Goal: Information Seeking & Learning: Learn about a topic

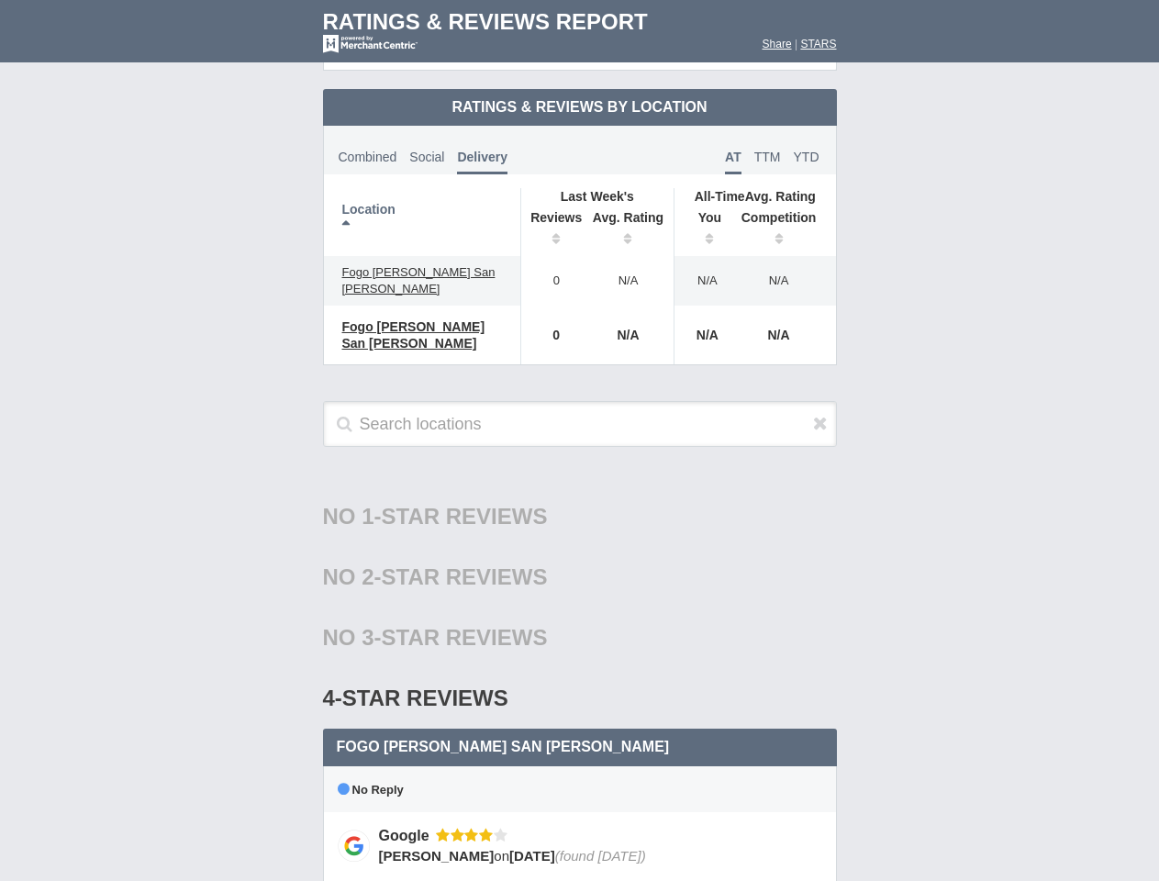
scroll to position [889, 0]
click at [422, 206] on th "Location" at bounding box center [422, 222] width 197 height 68
click at [551, 215] on th "Reviews" at bounding box center [551, 230] width 62 height 51
click at [628, 215] on th "Avg. Rating" at bounding box center [629, 230] width 92 height 51
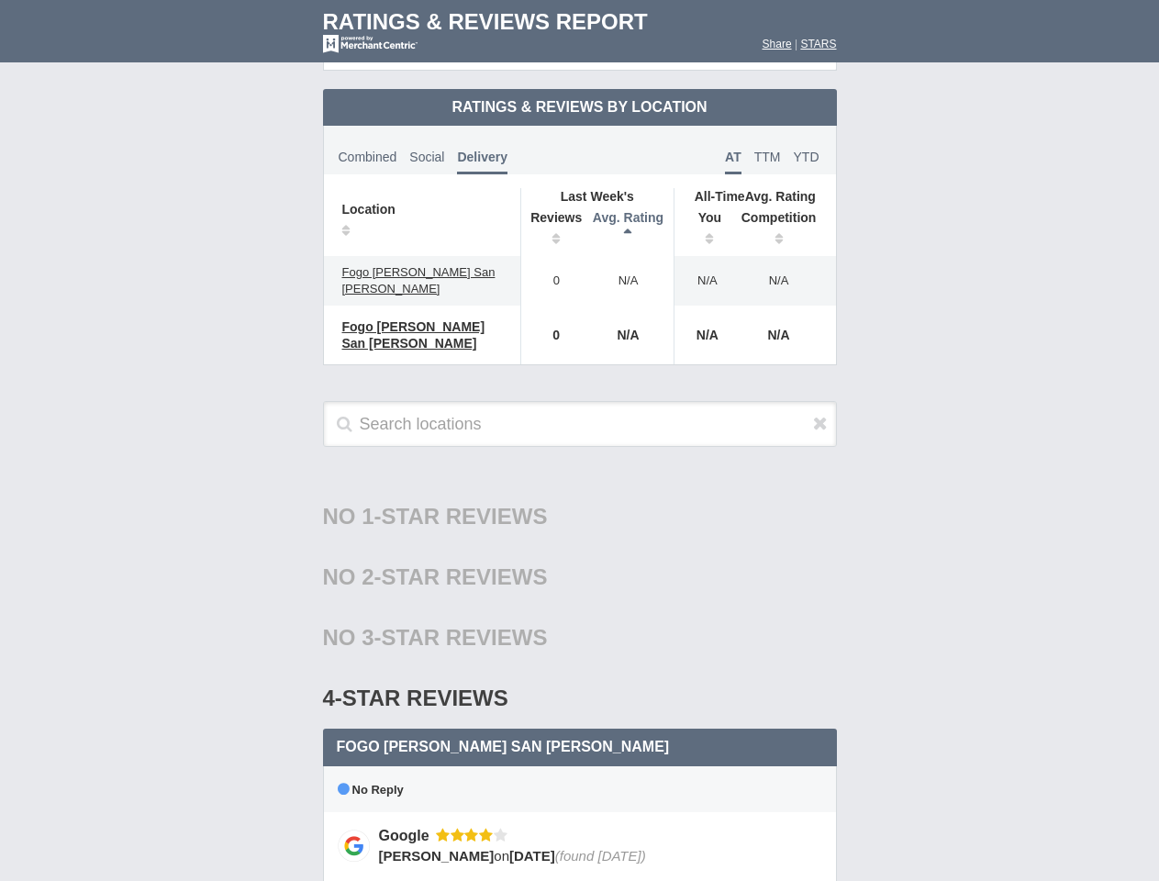
click at [703, 215] on th "You" at bounding box center [702, 230] width 57 height 51
click at [783, 215] on th "Competition" at bounding box center [783, 230] width 105 height 51
click at [580, 611] on div "No 3-Star Reviews 3 star" at bounding box center [580, 637] width 514 height 61
click at [820, 414] on icon at bounding box center [820, 423] width 15 height 18
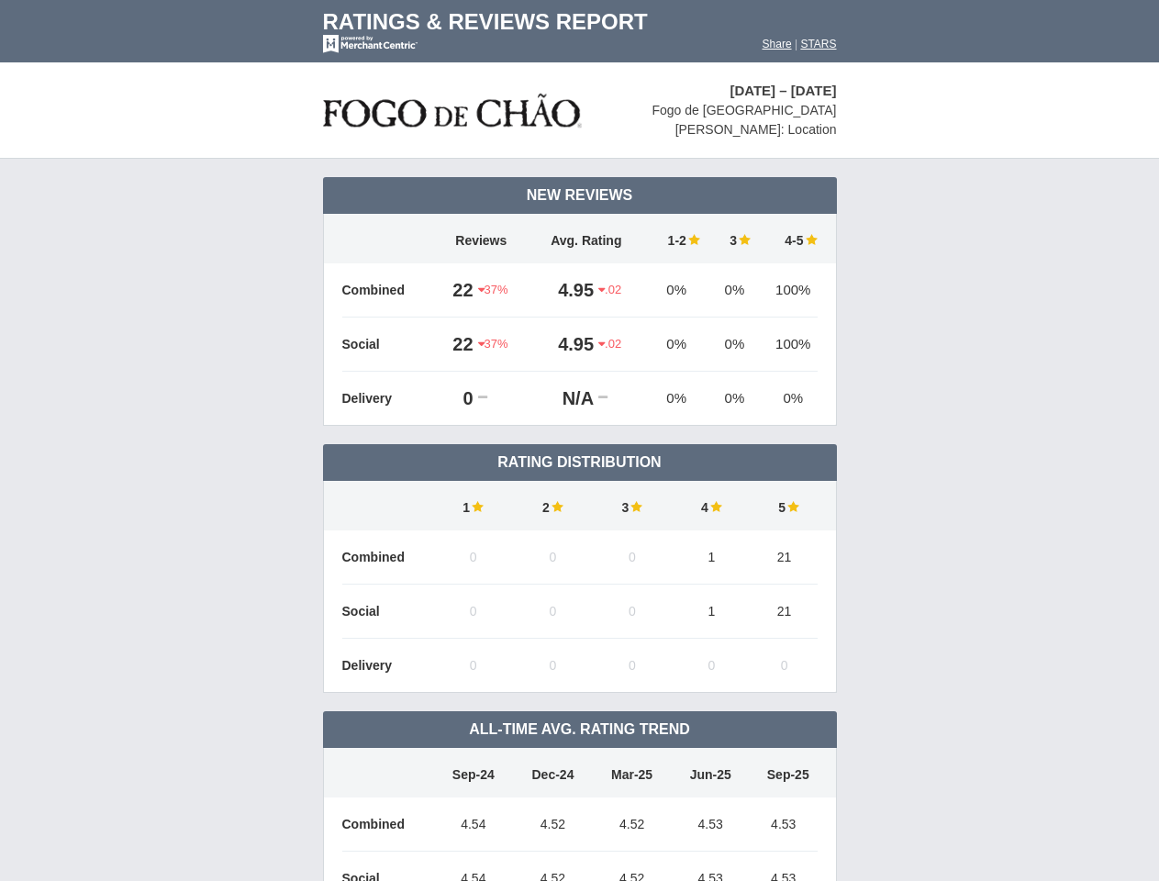
click at [579, 444] on td "Rating Distribution" at bounding box center [580, 462] width 514 height 37
